Goal: Task Accomplishment & Management: Complete application form

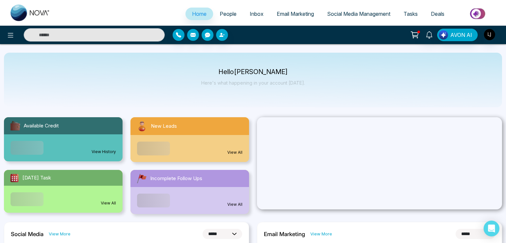
select select "*"
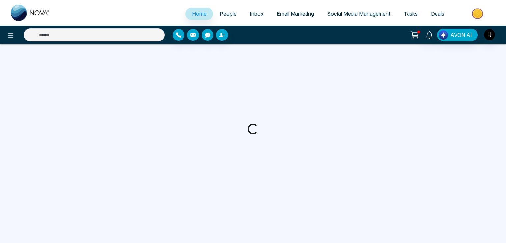
select select "*"
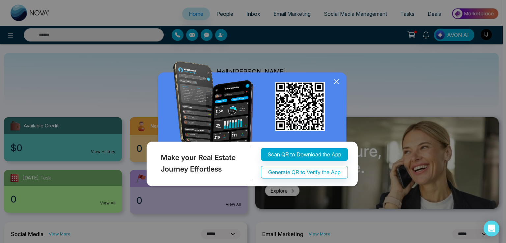
click at [336, 78] on icon at bounding box center [336, 82] width 10 height 10
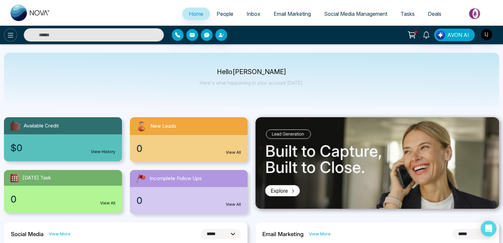
click at [9, 36] on icon at bounding box center [11, 35] width 8 height 8
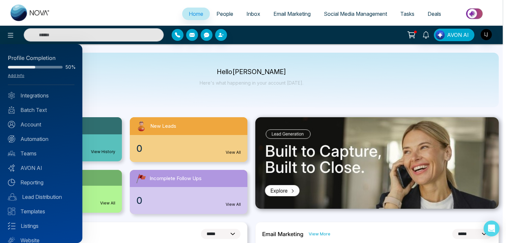
click at [483, 35] on div at bounding box center [253, 121] width 506 height 243
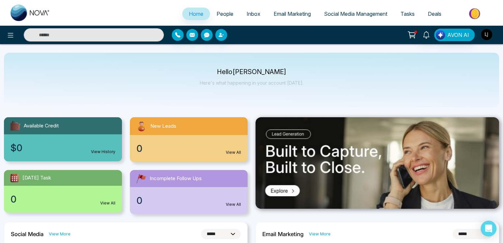
click at [483, 35] on img "button" at bounding box center [486, 34] width 11 height 11
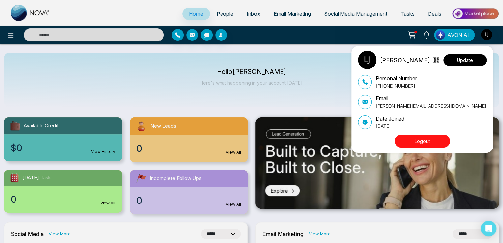
click at [467, 58] on button "Update" at bounding box center [464, 60] width 43 height 12
select select "***"
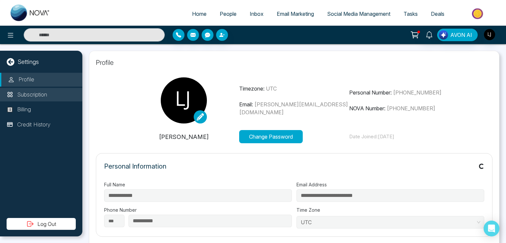
click at [42, 95] on p "Subscription" at bounding box center [32, 95] width 30 height 9
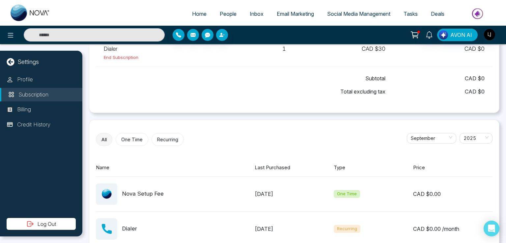
scroll to position [105, 0]
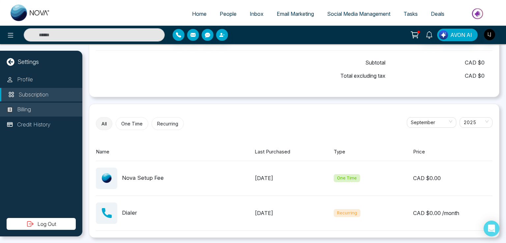
click at [23, 112] on p "Billing" at bounding box center [24, 109] width 14 height 9
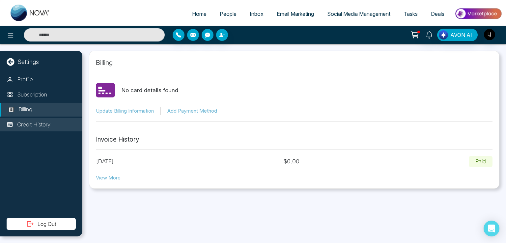
click at [30, 123] on p "Credit History" at bounding box center [33, 125] width 33 height 9
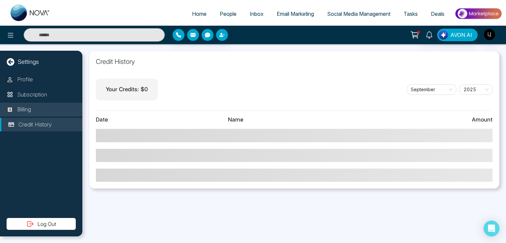
click at [31, 105] on p "Billing" at bounding box center [24, 109] width 14 height 9
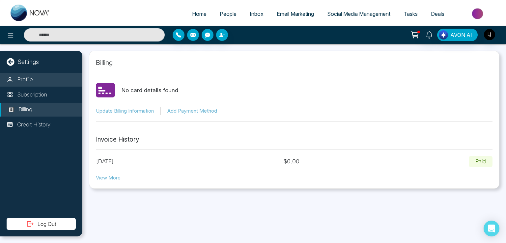
click at [33, 81] on li "Profile" at bounding box center [41, 80] width 82 height 14
select select "***"
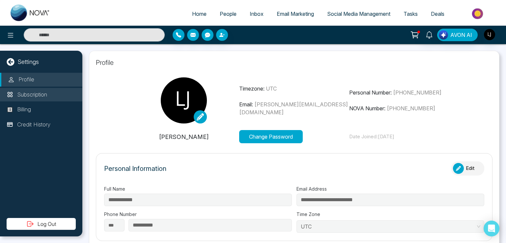
click at [30, 95] on p "Subscription" at bounding box center [32, 95] width 30 height 9
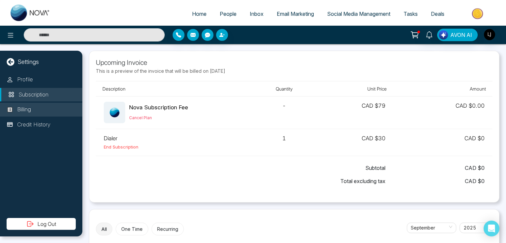
click at [29, 109] on p "Billing" at bounding box center [24, 109] width 14 height 9
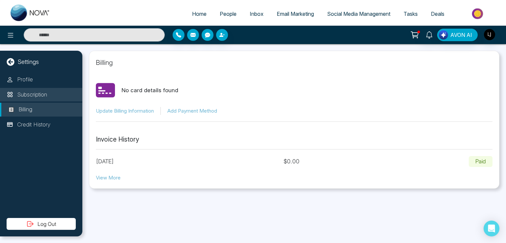
click at [34, 93] on p "Subscription" at bounding box center [32, 95] width 30 height 9
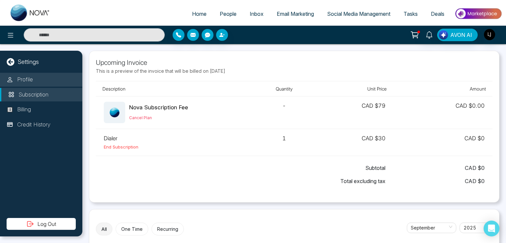
click at [35, 83] on li "Profile" at bounding box center [41, 80] width 82 height 14
select select "***"
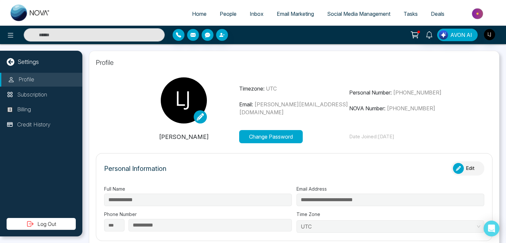
click at [32, 102] on div "Profile Subscription Billing Credit History" at bounding box center [41, 145] width 82 height 145
click at [32, 95] on p "Subscription" at bounding box center [32, 95] width 30 height 9
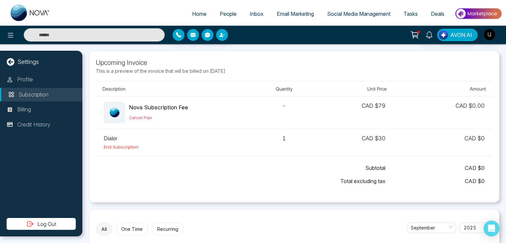
click at [228, 14] on span "People" at bounding box center [228, 14] width 17 height 7
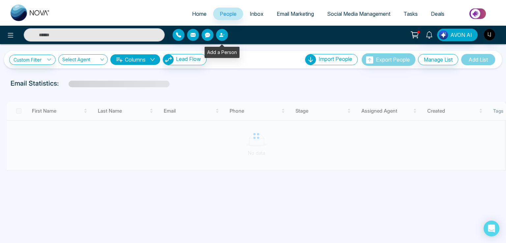
click at [220, 36] on icon "button" at bounding box center [221, 35] width 4 height 4
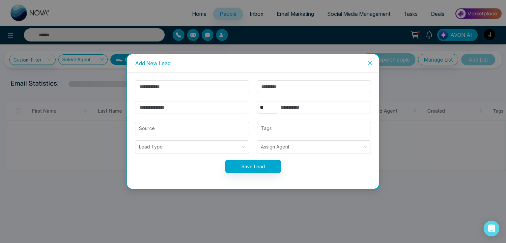
click at [167, 86] on input "text" at bounding box center [192, 86] width 114 height 13
type input "******"
click at [150, 109] on input "email" at bounding box center [192, 107] width 114 height 13
type input "**********"
drag, startPoint x: 266, startPoint y: 106, endPoint x: 265, endPoint y: 110, distance: 4.1
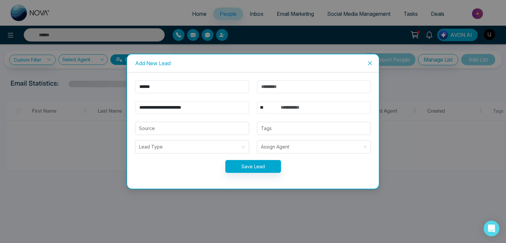
click at [266, 106] on select "** **** *** *** *** **** ***" at bounding box center [267, 107] width 20 height 13
select select "***"
click at [257, 101] on select "** **** *** *** *** **** ***" at bounding box center [267, 107] width 20 height 13
click at [297, 103] on input "text" at bounding box center [324, 107] width 94 height 13
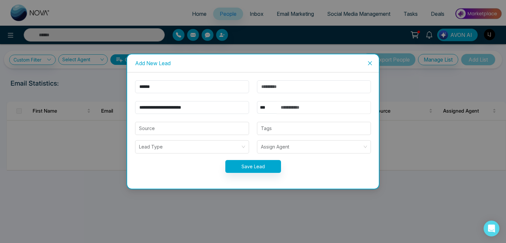
type input "**********"
click at [270, 163] on button "Save Lead" at bounding box center [253, 166] width 56 height 13
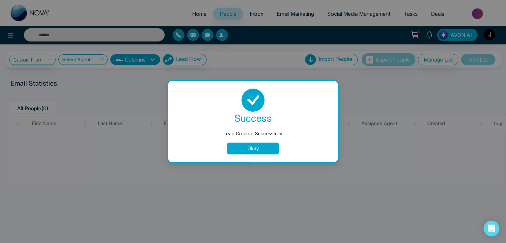
click at [252, 152] on button "Okay" at bounding box center [253, 149] width 53 height 12
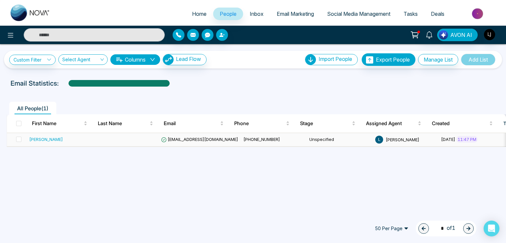
click at [184, 141] on span "[EMAIL_ADDRESS][DOMAIN_NAME]" at bounding box center [199, 139] width 77 height 5
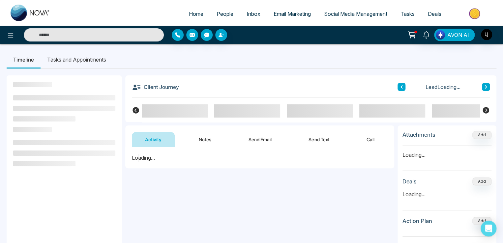
click at [270, 137] on button "Send Email" at bounding box center [259, 139] width 49 height 15
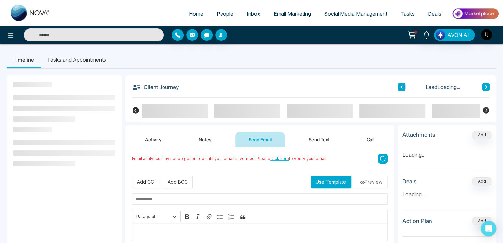
click at [333, 180] on button "Use Template" at bounding box center [330, 182] width 41 height 13
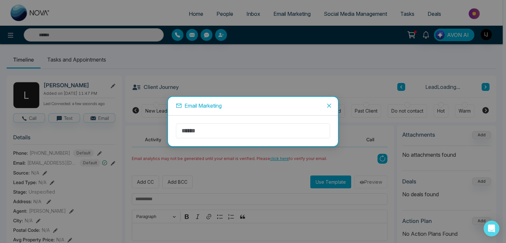
click at [328, 106] on icon "close" at bounding box center [329, 105] width 5 height 5
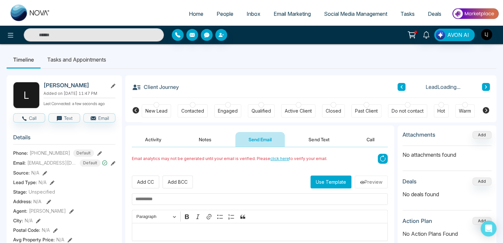
click at [333, 180] on button "Use Template" at bounding box center [330, 182] width 41 height 13
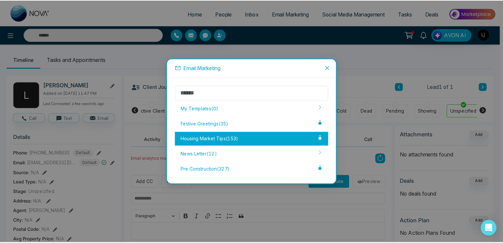
scroll to position [0, 146]
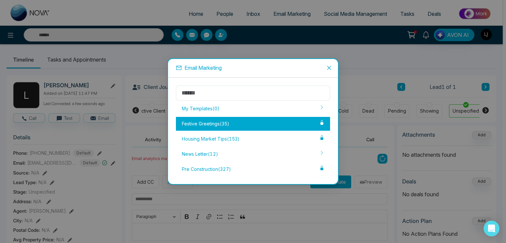
click at [287, 127] on div "Festive Greetings ( 35 )" at bounding box center [253, 124] width 154 height 14
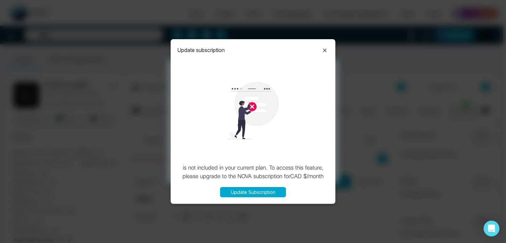
click at [265, 192] on button "Update Subscription" at bounding box center [253, 192] width 66 height 10
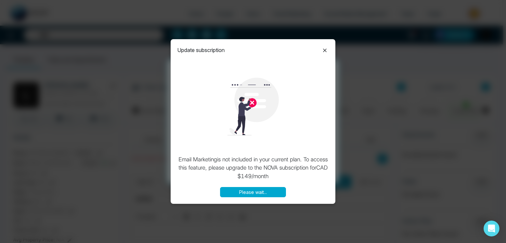
click at [323, 52] on icon at bounding box center [325, 50] width 8 height 8
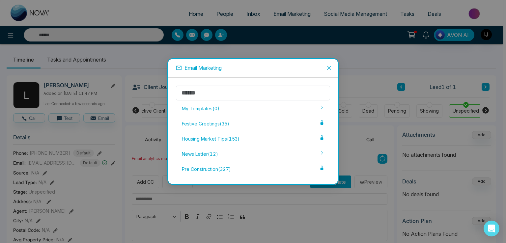
click at [330, 66] on icon "close" at bounding box center [329, 67] width 5 height 5
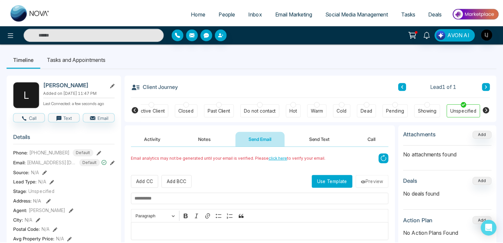
scroll to position [0, 143]
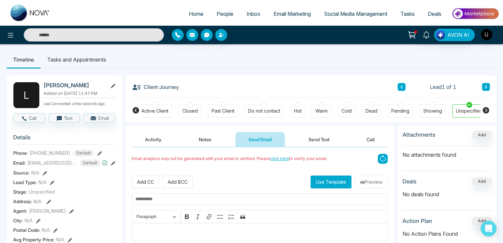
click at [409, 32] on icon at bounding box center [411, 34] width 9 height 9
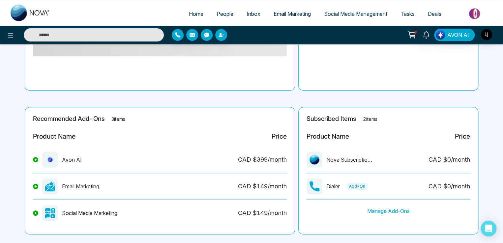
scroll to position [106, 0]
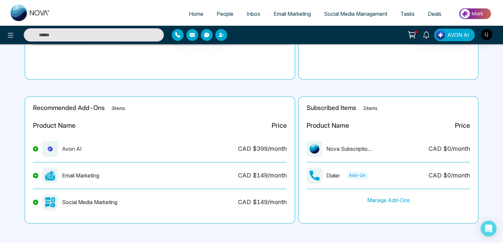
click at [36, 175] on button at bounding box center [35, 175] width 5 height 5
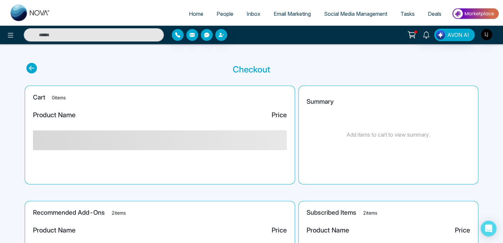
scroll to position [0, 0]
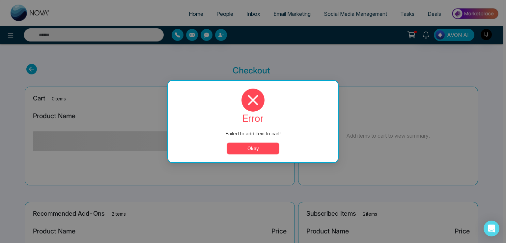
click at [244, 151] on button "Okay" at bounding box center [253, 149] width 53 height 12
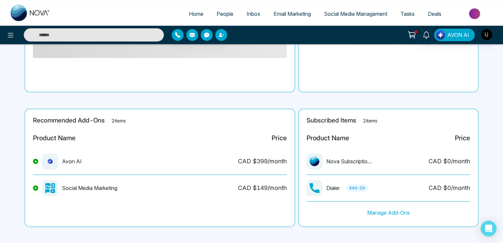
scroll to position [97, 0]
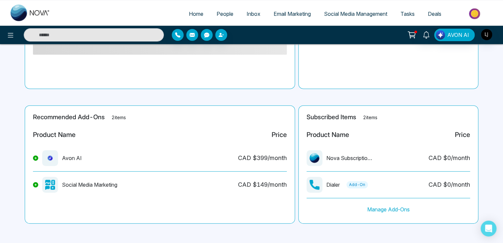
click at [35, 186] on button at bounding box center [35, 184] width 5 height 5
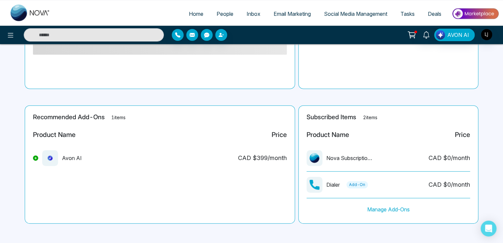
click at [36, 159] on icon at bounding box center [35, 158] width 3 height 3
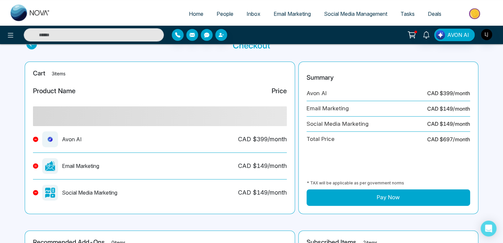
scroll to position [132, 0]
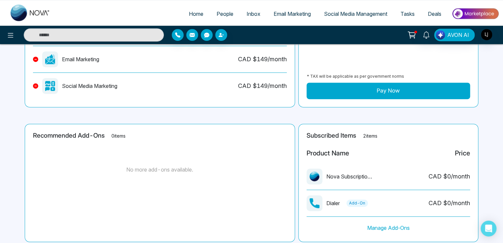
click at [36, 85] on icon at bounding box center [35, 86] width 3 height 3
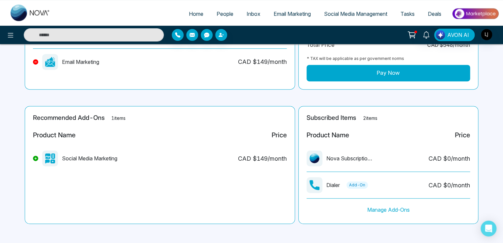
click at [36, 62] on icon at bounding box center [35, 62] width 3 height 3
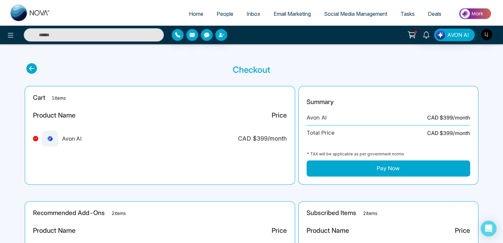
scroll to position [0, 0]
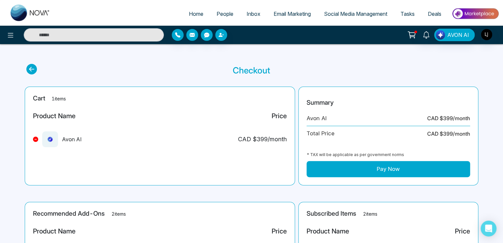
click at [36, 139] on icon at bounding box center [35, 139] width 3 height 3
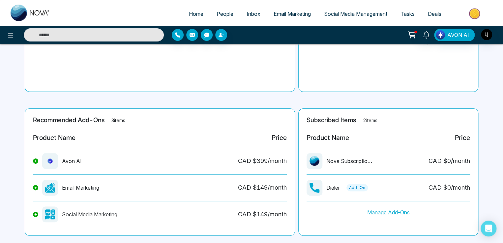
scroll to position [97, 0]
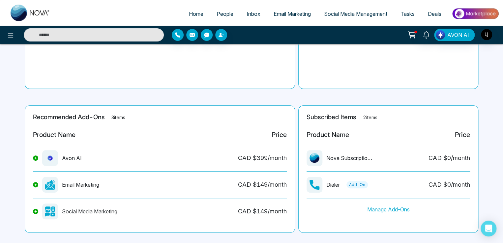
click at [217, 15] on span "People" at bounding box center [224, 14] width 17 height 7
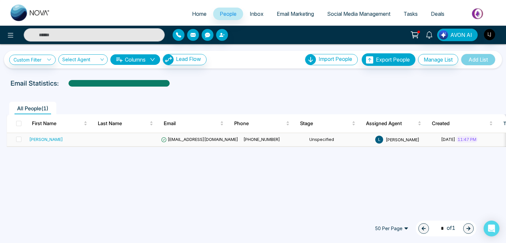
click at [193, 138] on span "[EMAIL_ADDRESS][DOMAIN_NAME]" at bounding box center [199, 139] width 77 height 5
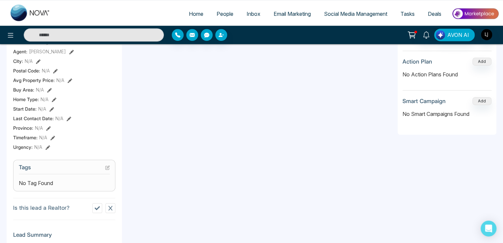
scroll to position [198, 0]
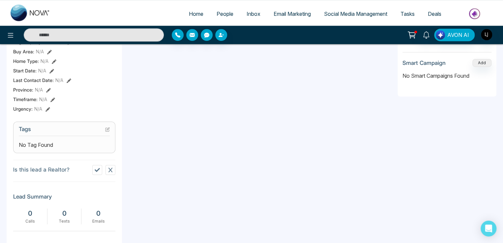
click at [110, 173] on icon at bounding box center [110, 169] width 5 height 5
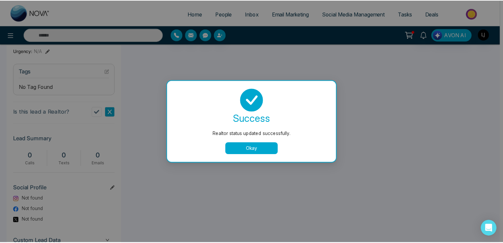
scroll to position [0, 146]
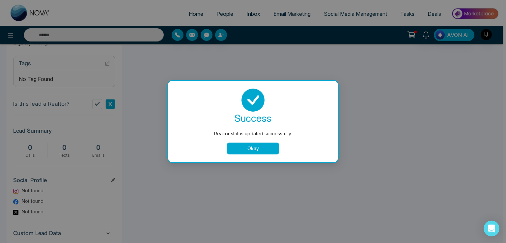
click at [239, 149] on button "Okay" at bounding box center [253, 149] width 53 height 12
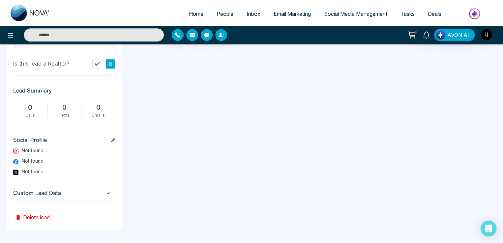
scroll to position [307, 0]
click at [64, 195] on span "Custom Lead Data" at bounding box center [64, 193] width 102 height 9
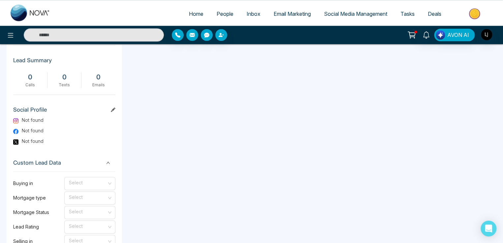
scroll to position [274, 0]
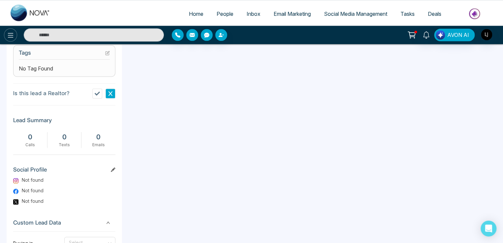
click at [9, 33] on icon at bounding box center [11, 35] width 6 height 5
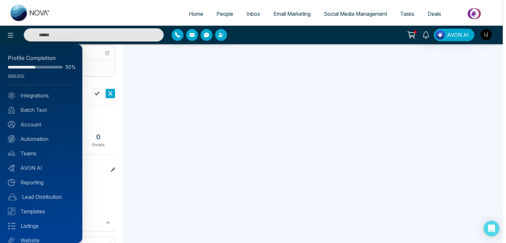
click at [135, 96] on div at bounding box center [253, 121] width 506 height 243
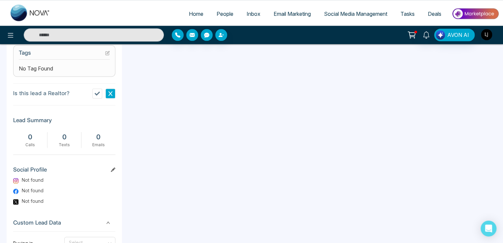
click at [490, 32] on img "button" at bounding box center [486, 34] width 11 height 11
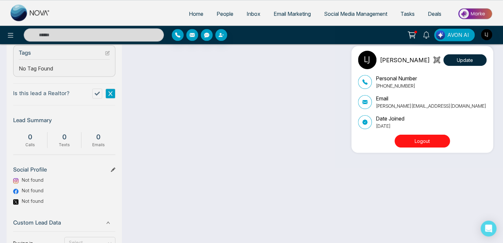
click at [192, 126] on div "[PERSON_NAME] Update Personal Number [PHONE_NUMBER] Email [PERSON_NAME][EMAIL_A…" at bounding box center [251, 121] width 503 height 243
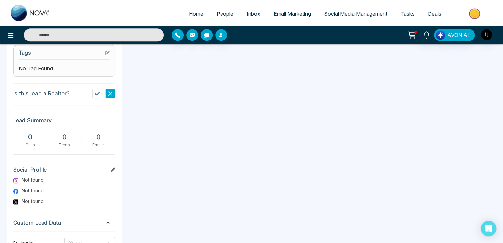
scroll to position [76, 0]
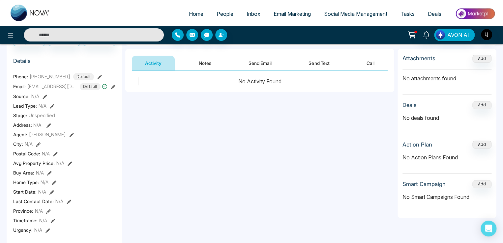
click at [198, 60] on button "Notes" at bounding box center [204, 63] width 39 height 15
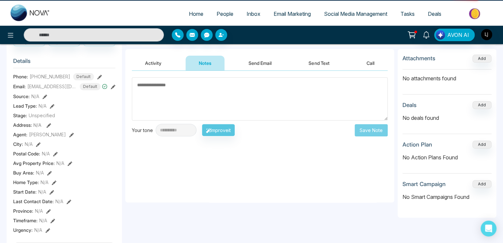
click at [159, 60] on button "Activity" at bounding box center [153, 63] width 43 height 15
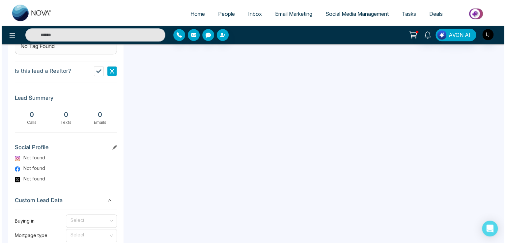
scroll to position [274, 0]
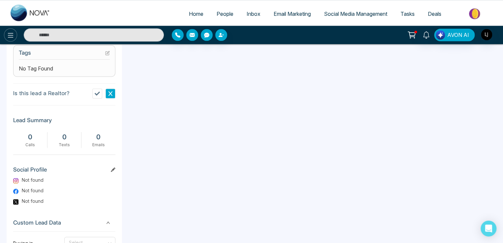
click at [11, 36] on icon at bounding box center [11, 35] width 8 height 8
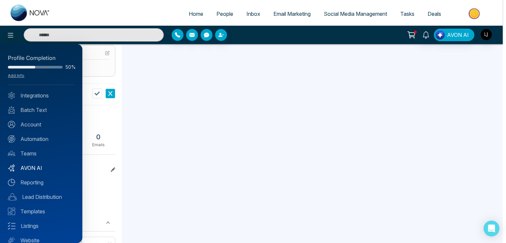
click at [34, 167] on link "AVON AI" at bounding box center [41, 168] width 67 height 8
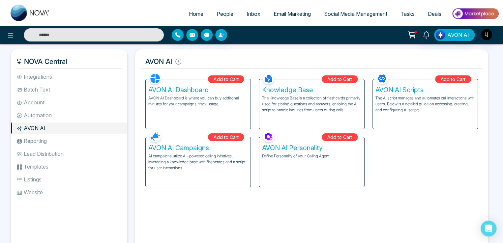
click at [41, 167] on li "Templates" at bounding box center [69, 166] width 116 height 11
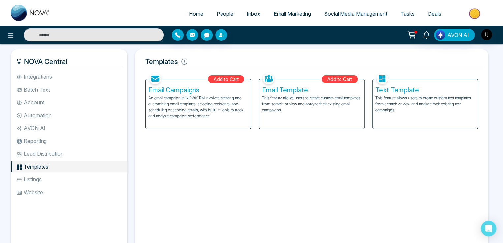
click at [412, 107] on p "This feature allows users to create custom text templates from scratch or view …" at bounding box center [425, 104] width 100 height 18
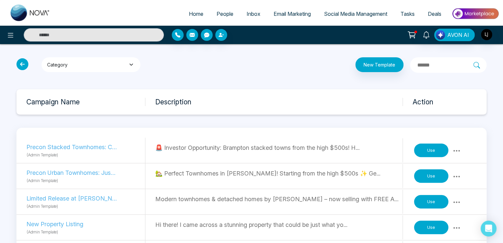
click at [87, 64] on button "Category" at bounding box center [91, 64] width 99 height 15
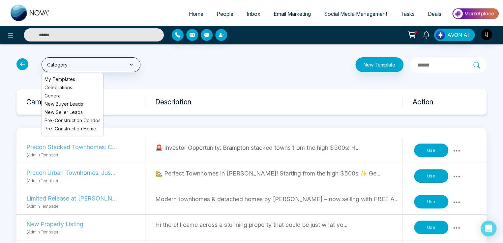
click at [62, 86] on li "Celebrations" at bounding box center [72, 87] width 61 height 7
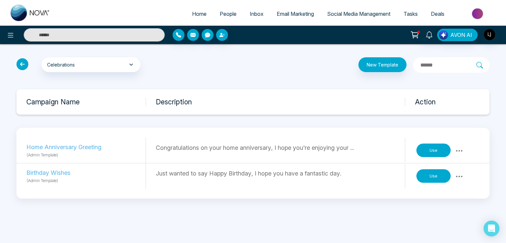
click at [25, 68] on icon at bounding box center [22, 64] width 12 height 12
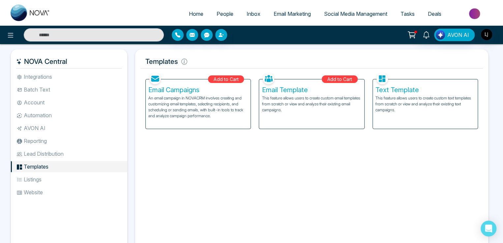
click at [34, 80] on li "Integrations" at bounding box center [69, 76] width 116 height 11
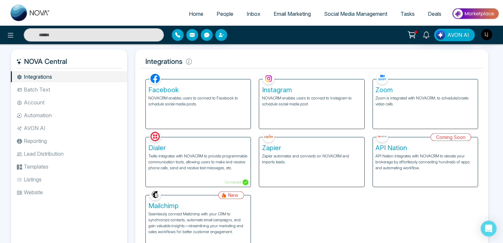
click at [41, 111] on li "Automation" at bounding box center [69, 115] width 116 height 11
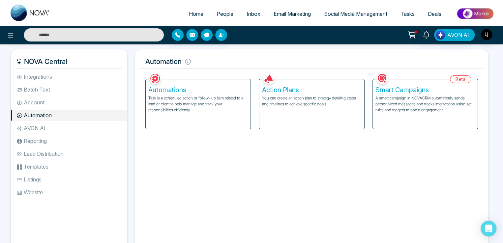
click at [412, 103] on p "A smart campaign in NOVACRM automatically sends personalized messages and track…" at bounding box center [425, 104] width 100 height 18
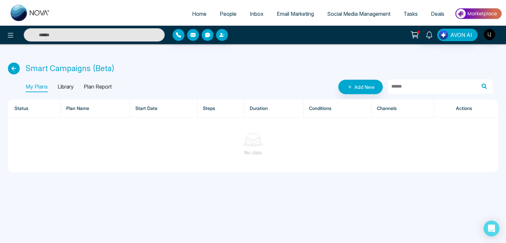
click at [65, 83] on p "Library" at bounding box center [66, 87] width 16 height 11
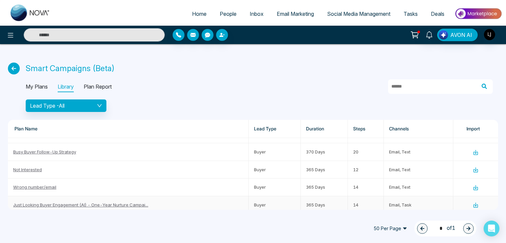
scroll to position [629, 0]
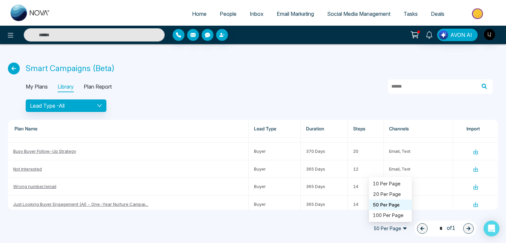
click at [394, 227] on span "50 Per Page" at bounding box center [390, 228] width 43 height 11
click at [385, 183] on div "10 Per Page" at bounding box center [390, 183] width 35 height 7
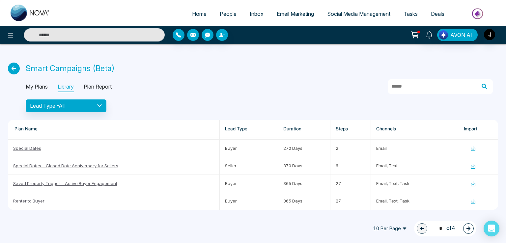
scroll to position [103, 0]
click at [471, 228] on button "button" at bounding box center [468, 228] width 11 height 11
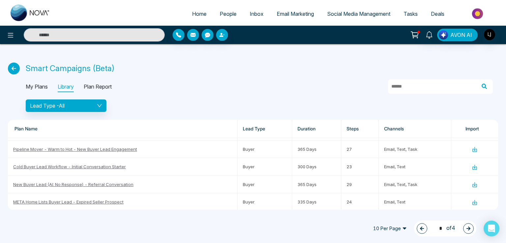
click at [472, 228] on button "button" at bounding box center [468, 228] width 11 height 11
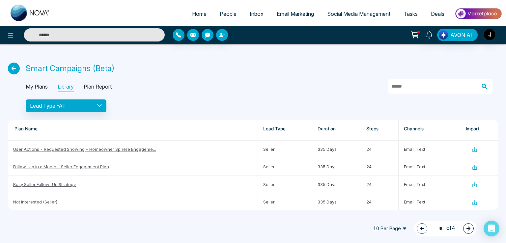
click at [472, 228] on button "button" at bounding box center [468, 228] width 11 height 11
type input "*"
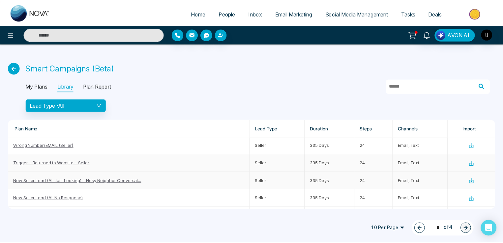
scroll to position [0, 0]
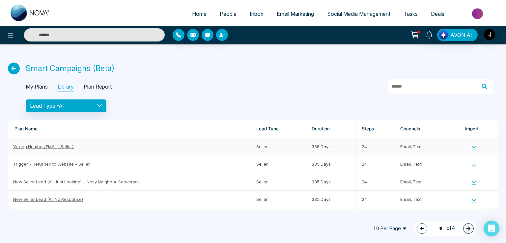
click at [48, 147] on link "Wrong Number/EMAIL (Seller)" at bounding box center [43, 146] width 61 height 5
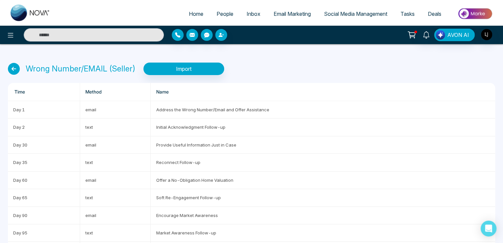
click at [24, 67] on div "Wrong Number/EMAIL (Seller) Import" at bounding box center [251, 69] width 487 height 13
click at [18, 68] on icon at bounding box center [14, 69] width 12 height 12
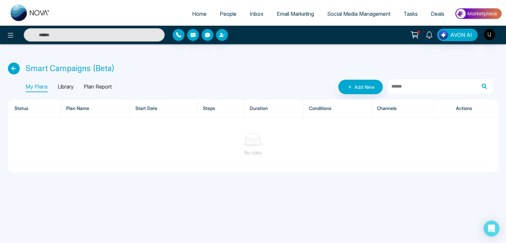
click at [226, 18] on link "People" at bounding box center [228, 14] width 30 height 13
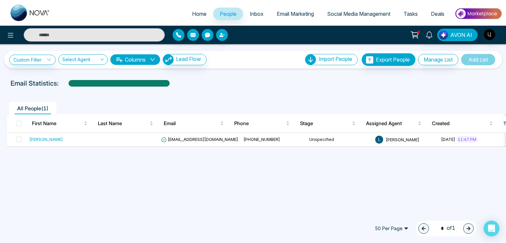
click at [192, 16] on span "Home" at bounding box center [199, 14] width 14 height 7
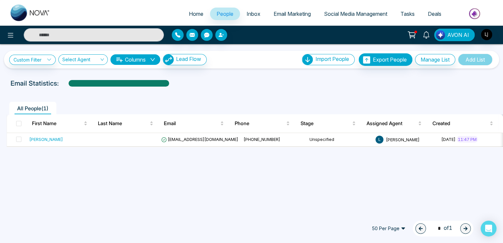
select select "*"
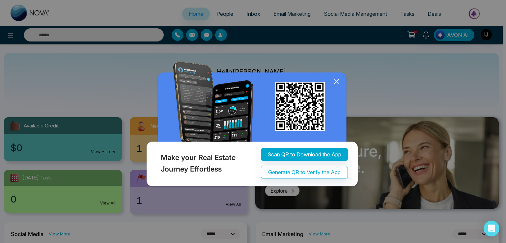
click at [336, 84] on icon at bounding box center [336, 82] width 4 height 4
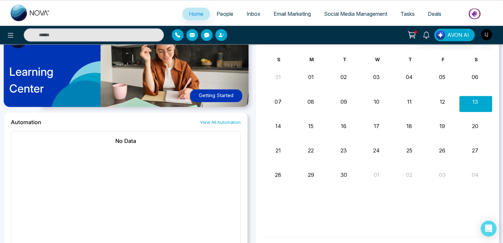
scroll to position [394, 0]
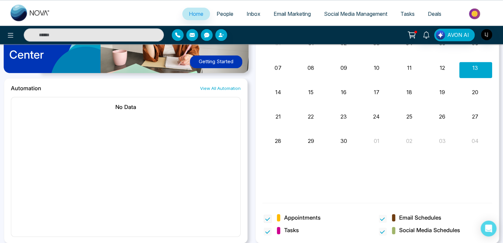
click at [271, 218] on label "Appointments" at bounding box center [295, 218] width 62 height 9
drag, startPoint x: 271, startPoint y: 218, endPoint x: 253, endPoint y: 187, distance: 35.6
click at [271, 217] on label "Appointments" at bounding box center [295, 218] width 62 height 9
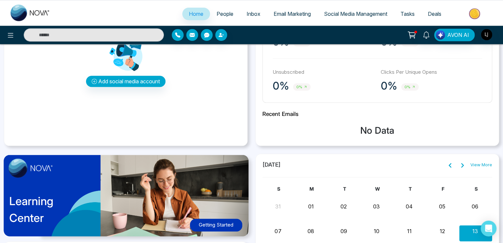
scroll to position [229, 0]
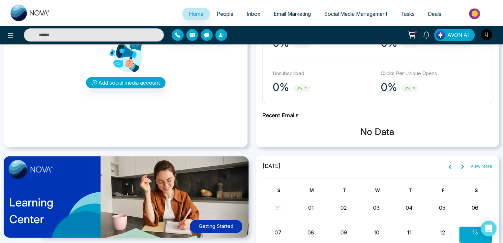
click at [210, 12] on link "People" at bounding box center [225, 14] width 30 height 13
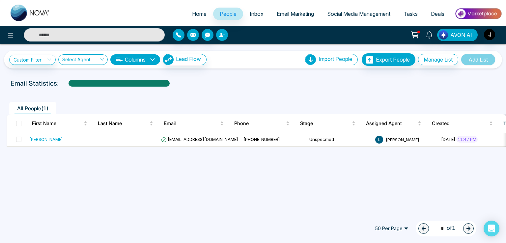
click at [221, 36] on icon "button" at bounding box center [221, 35] width 4 height 4
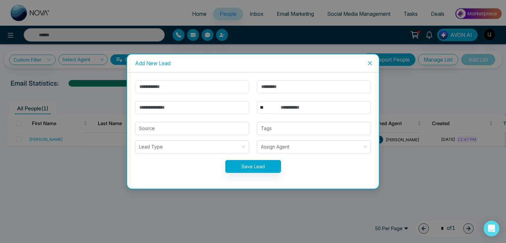
click at [163, 93] on input "text" at bounding box center [192, 86] width 114 height 13
click at [380, 58] on div "Add New Lead ** **** *** *** *** **** *** Source Tags Lead Type Assign Agent Sa…" at bounding box center [253, 121] width 506 height 243
click at [366, 61] on span "Close" at bounding box center [370, 63] width 18 height 18
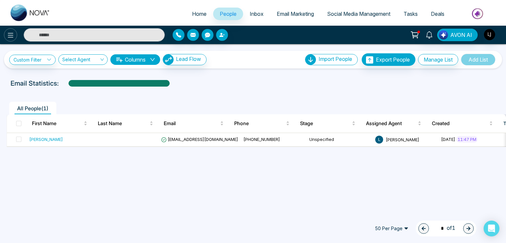
click at [11, 35] on icon at bounding box center [11, 35] width 8 height 8
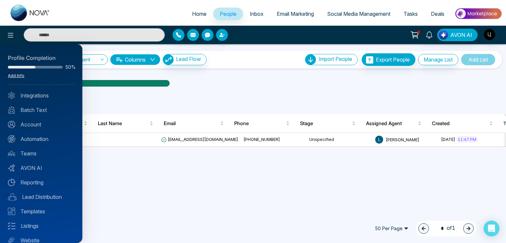
click at [21, 74] on link "Add Info" at bounding box center [16, 75] width 16 height 5
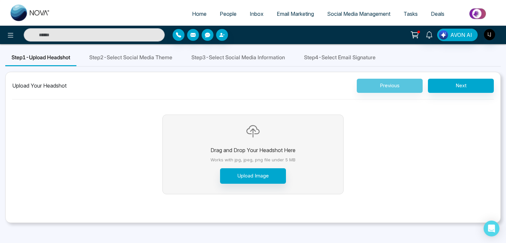
click at [124, 59] on span "Step 2 - Select Social Media Theme" at bounding box center [130, 57] width 83 height 8
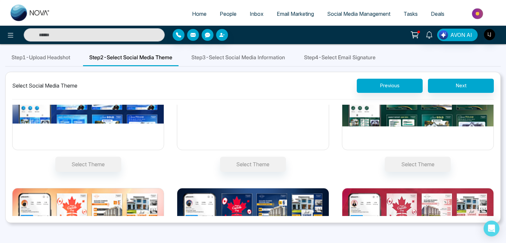
scroll to position [115, 0]
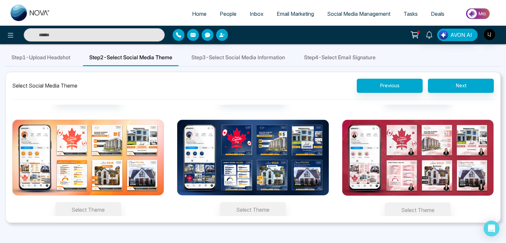
click at [258, 49] on div "Home People Inbox Email Marketing Social Media Management Tasks Deals AVON AI S…" at bounding box center [253, 121] width 506 height 243
click at [257, 58] on span "Step 3 - Select Social Media Information" at bounding box center [238, 57] width 94 height 8
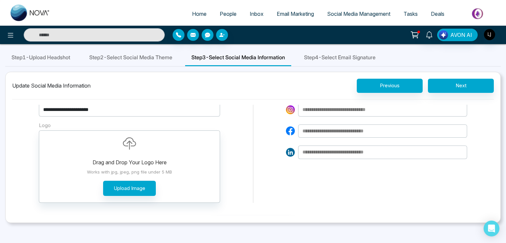
scroll to position [0, 0]
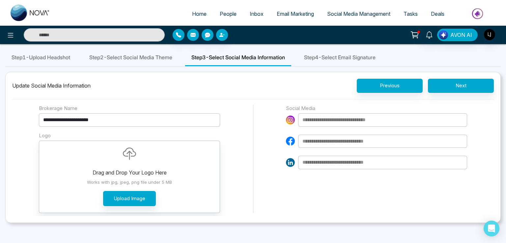
click at [351, 54] on span "Step 4 - Select Email Signature" at bounding box center [339, 57] width 71 height 8
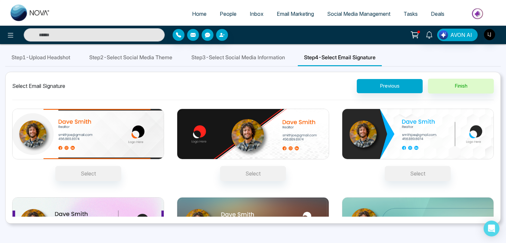
click at [256, 14] on span "Inbox" at bounding box center [257, 14] width 14 height 7
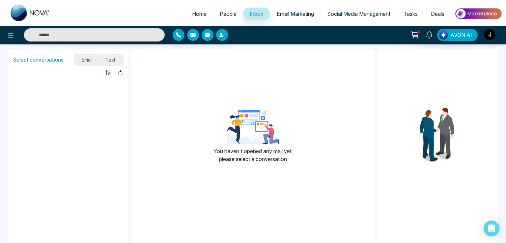
click at [112, 61] on span "Text" at bounding box center [110, 59] width 23 height 9
click at [475, 11] on img at bounding box center [478, 13] width 48 height 15
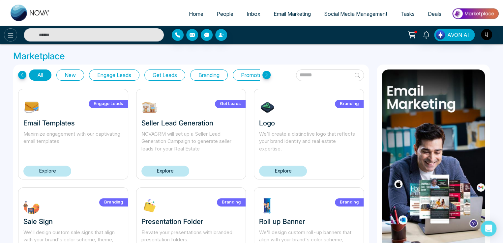
click at [7, 34] on icon at bounding box center [11, 35] width 8 height 8
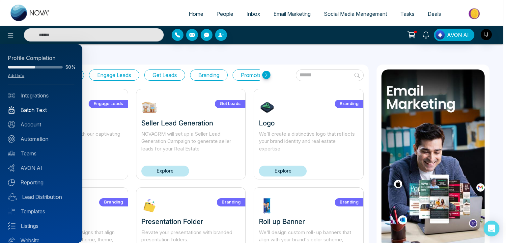
click at [35, 111] on link "Batch Text" at bounding box center [41, 110] width 67 height 8
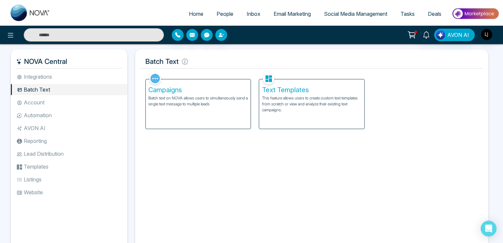
click at [280, 107] on p "This feature allows users to create custom text templates from scratch or view …" at bounding box center [312, 104] width 100 height 18
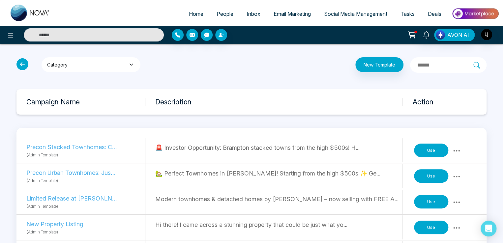
click at [98, 64] on button "Category" at bounding box center [91, 64] width 99 height 15
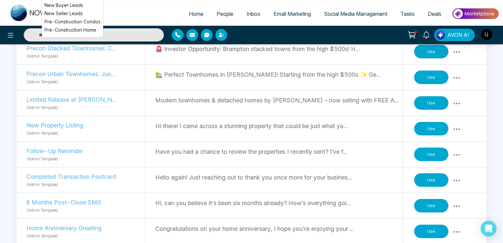
scroll to position [66, 0]
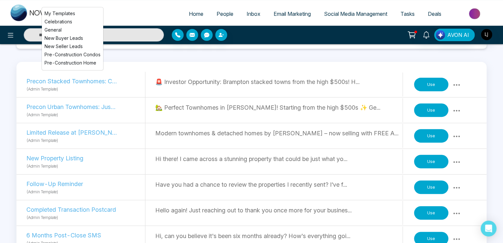
click at [120, 24] on div "Home People Inbox Email Marketing Social Media Management Tasks Deals" at bounding box center [251, 13] width 503 height 26
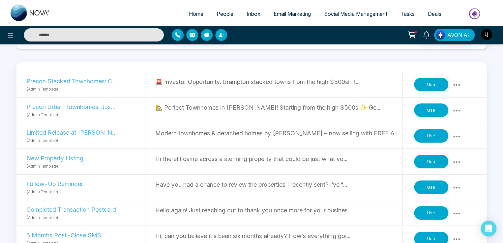
scroll to position [0, 0]
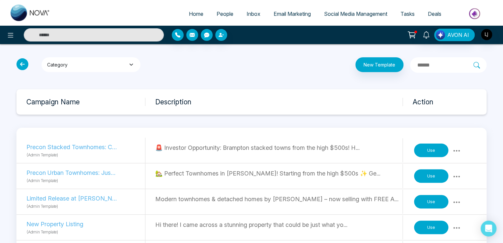
click at [98, 59] on button "Category" at bounding box center [91, 64] width 99 height 15
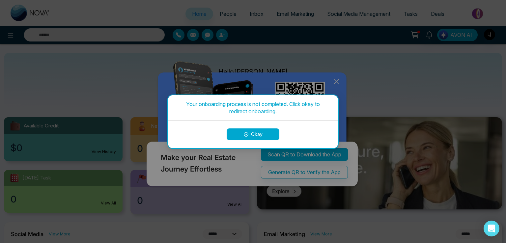
select select "*"
click at [253, 130] on button "Okay" at bounding box center [253, 134] width 53 height 12
